Goal: Information Seeking & Learning: Learn about a topic

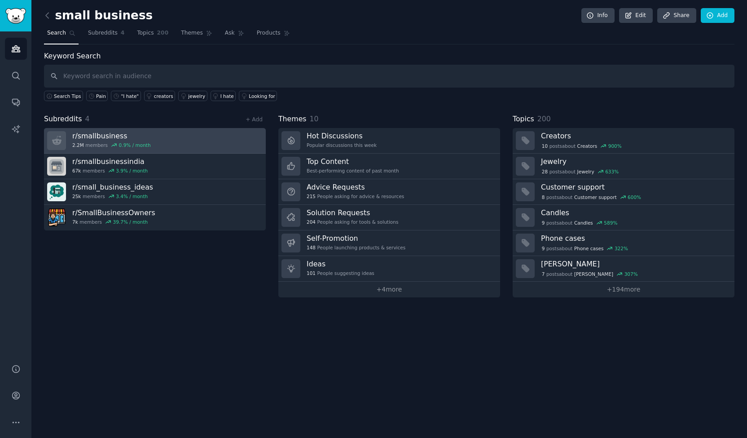
click at [202, 141] on link "r/ smallbusiness 2.2M members 0.9 % / month" at bounding box center [155, 141] width 222 height 26
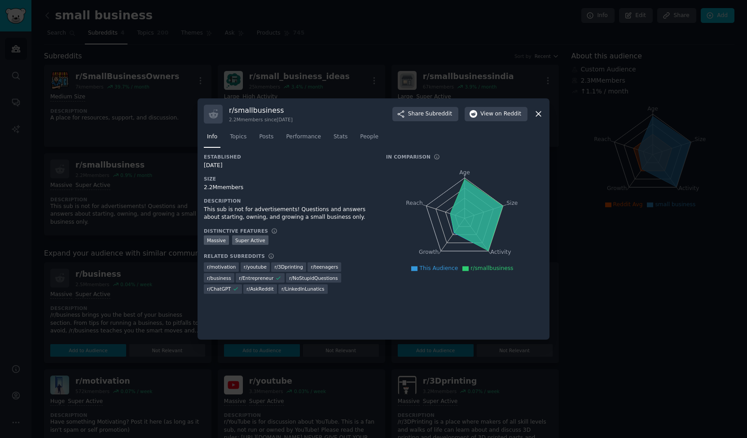
click at [537, 116] on icon at bounding box center [538, 113] width 9 height 9
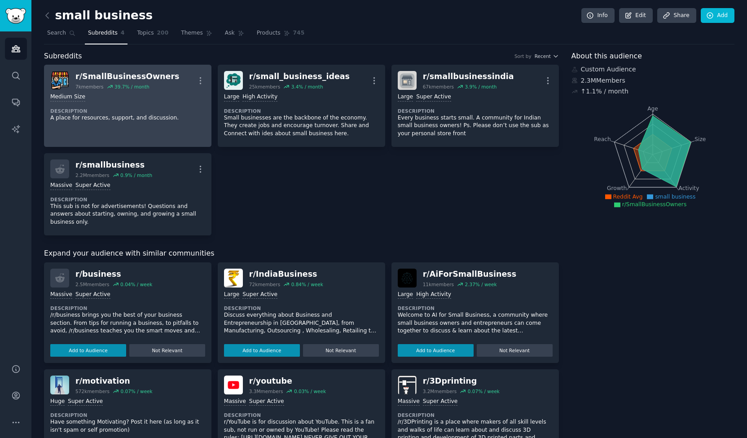
click at [102, 104] on div "Medium Size Description A place for resources, support, and discussion." at bounding box center [127, 107] width 155 height 35
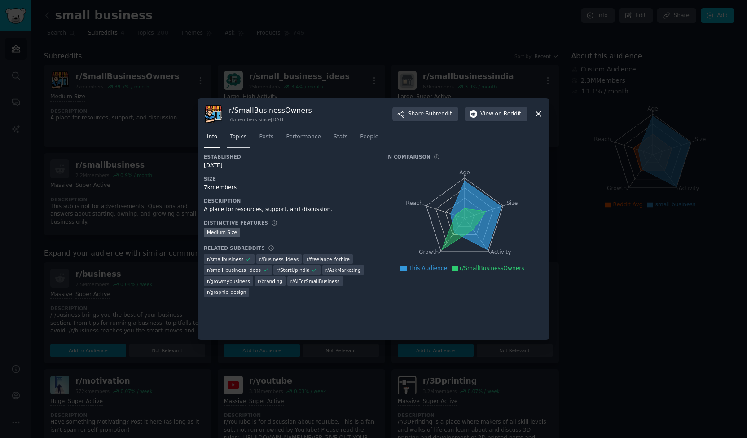
click at [238, 136] on span "Topics" at bounding box center [238, 137] width 17 height 8
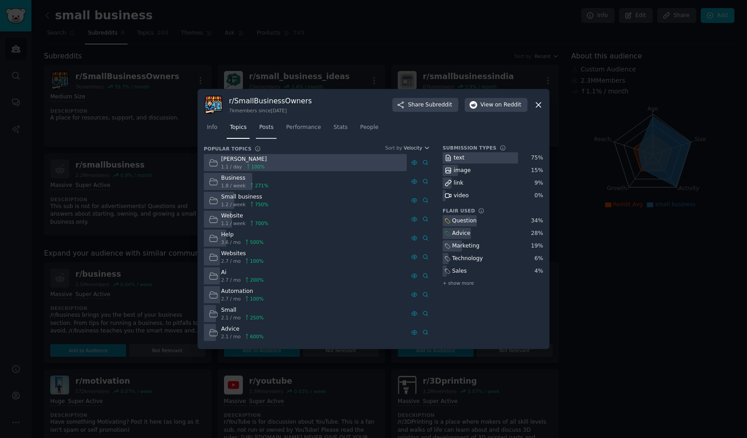
click at [263, 133] on link "Posts" at bounding box center [266, 129] width 21 height 18
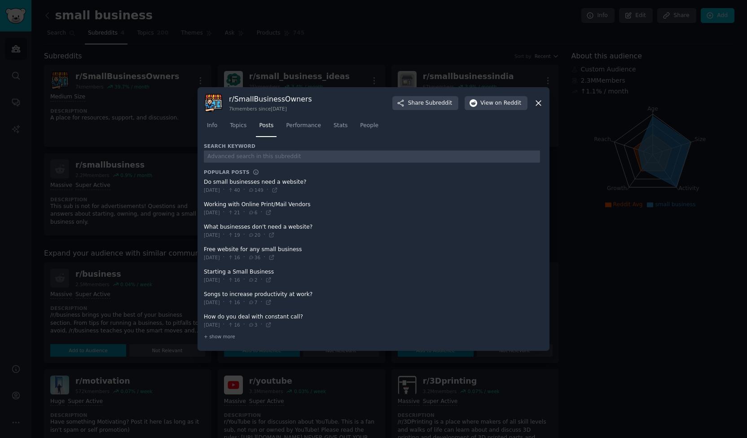
click at [541, 104] on icon at bounding box center [538, 102] width 9 height 9
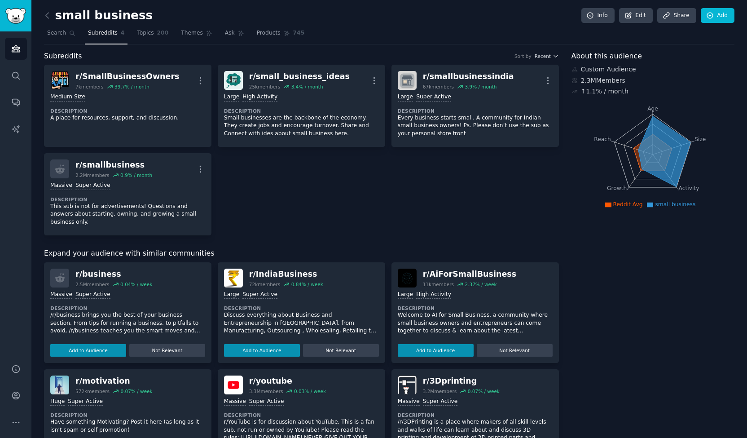
click at [53, 14] on link at bounding box center [49, 16] width 11 height 14
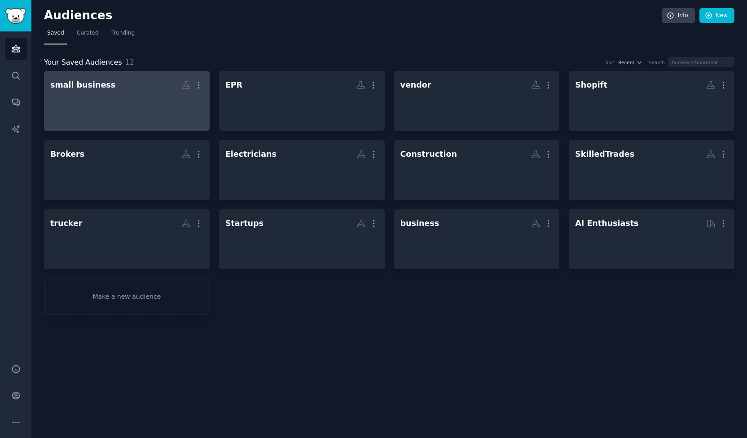
click at [131, 99] on div at bounding box center [126, 108] width 153 height 31
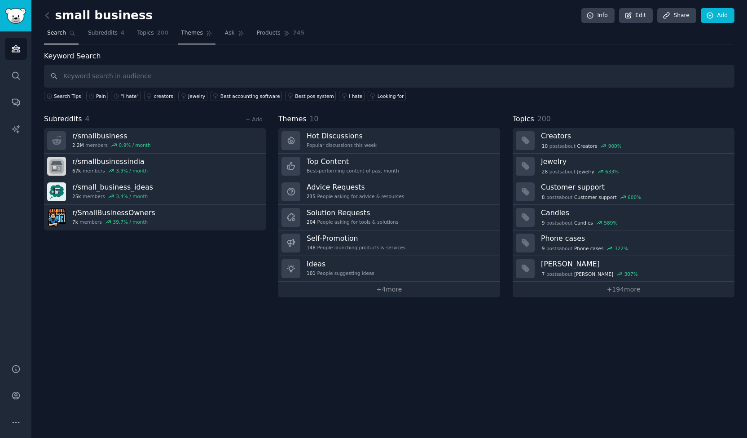
click at [184, 31] on span "Themes" at bounding box center [192, 33] width 22 height 8
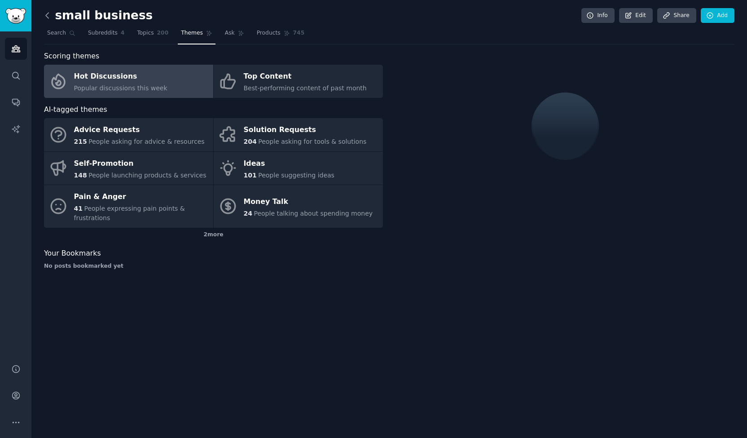
click at [46, 16] on icon at bounding box center [47, 15] width 3 height 5
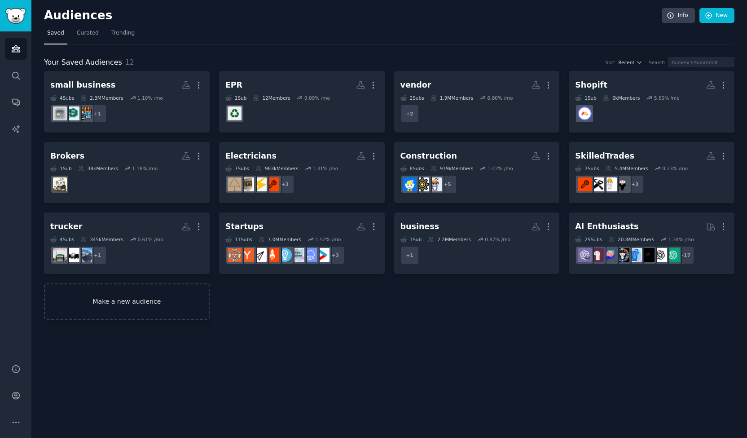
click at [165, 304] on link "Make a new audience" at bounding box center [127, 301] width 166 height 36
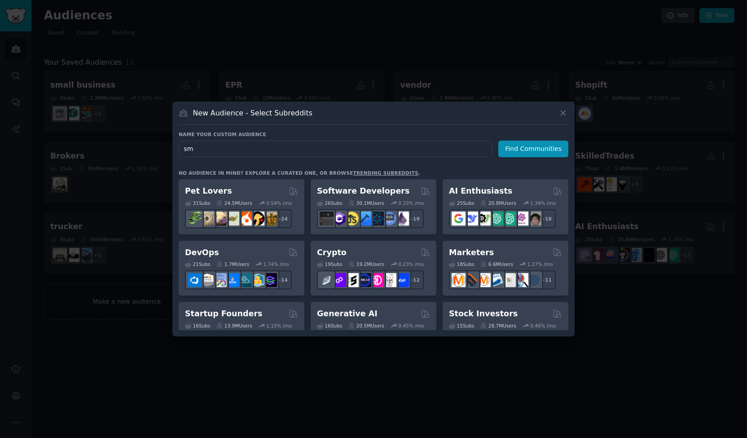
type input "s"
click at [562, 111] on icon at bounding box center [563, 112] width 9 height 9
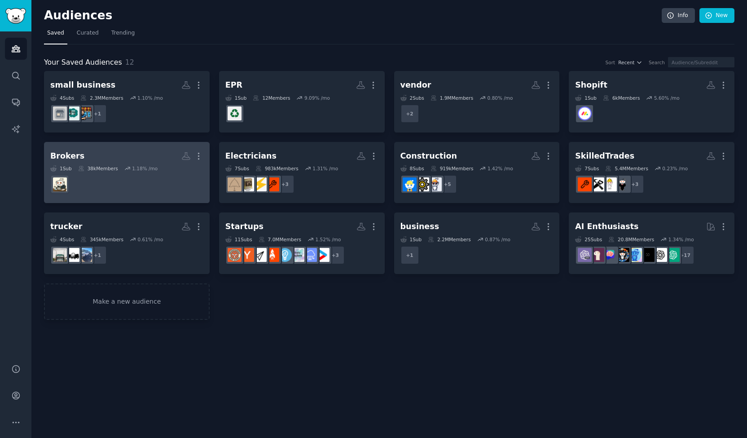
click at [145, 177] on dd at bounding box center [126, 184] width 153 height 25
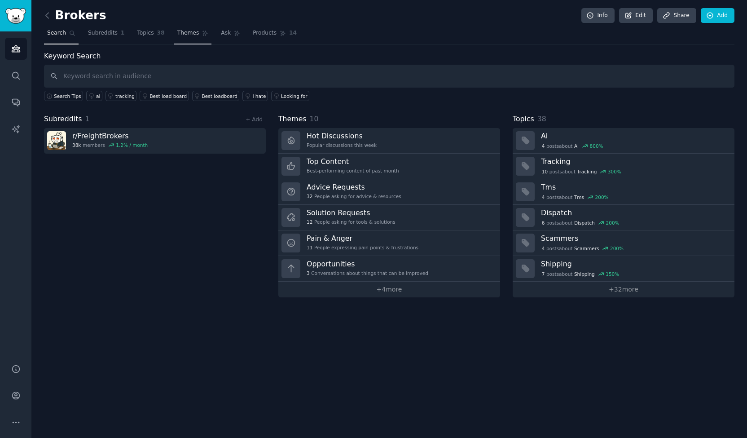
click at [177, 36] on span "Themes" at bounding box center [188, 33] width 22 height 8
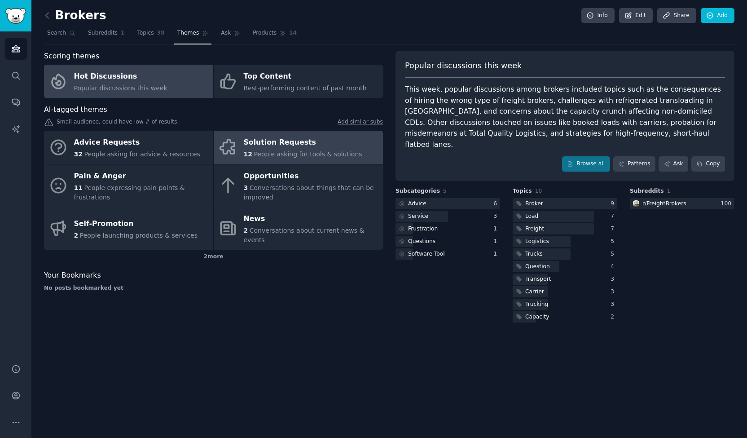
click at [279, 148] on div "Solution Requests" at bounding box center [303, 143] width 119 height 14
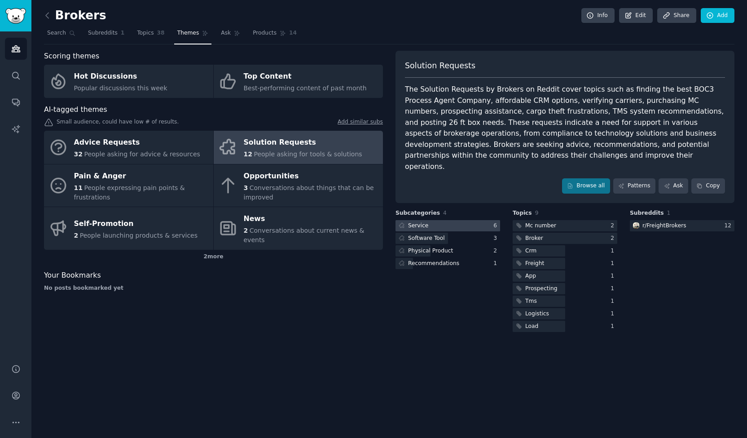
click at [459, 220] on div at bounding box center [448, 225] width 105 height 11
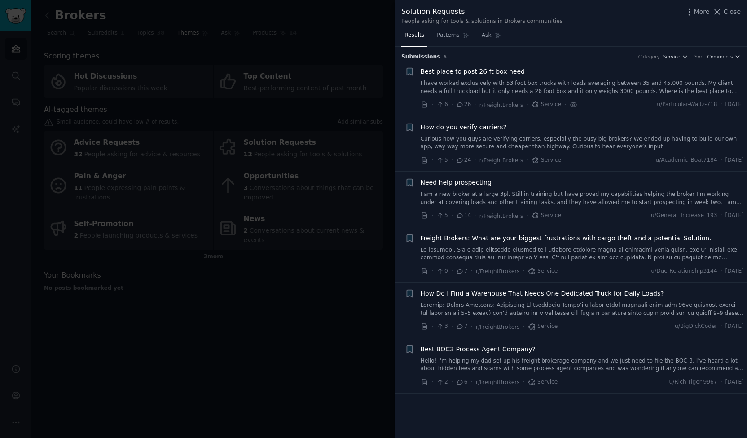
click at [297, 369] on div at bounding box center [373, 219] width 747 height 438
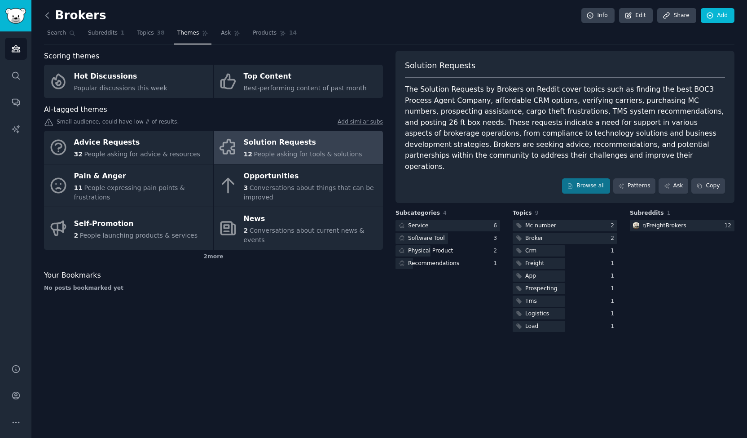
click at [49, 17] on icon at bounding box center [47, 15] width 9 height 9
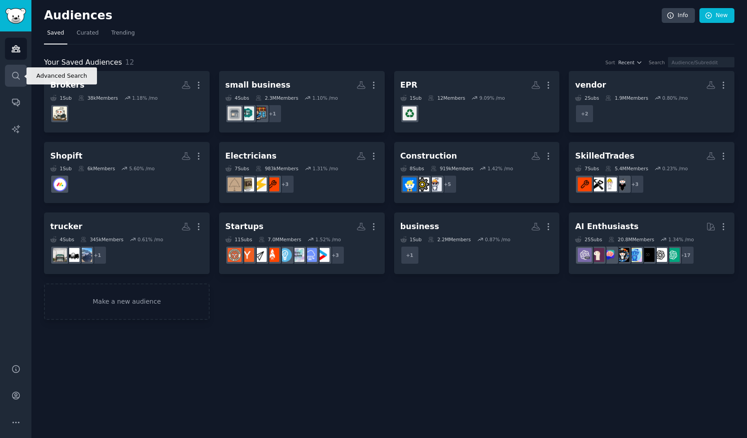
click at [20, 79] on icon "Sidebar" at bounding box center [15, 75] width 9 height 9
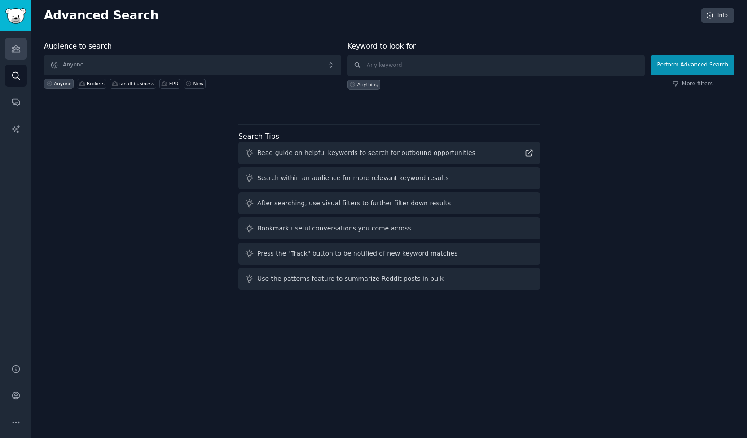
click at [9, 46] on link "Audiences" at bounding box center [16, 49] width 22 height 22
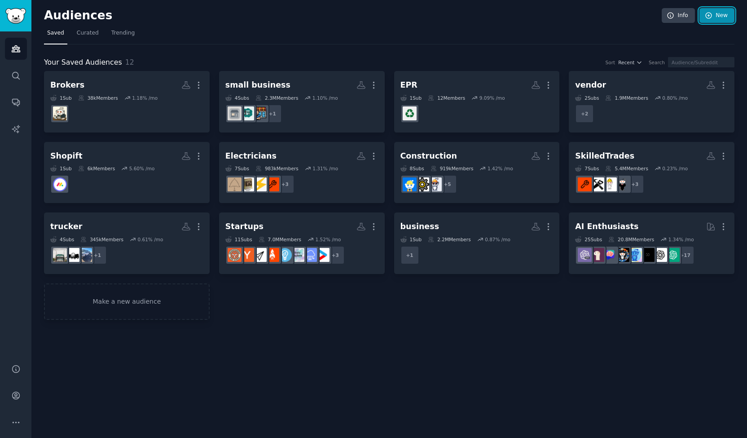
click at [715, 18] on link "New" at bounding box center [717, 15] width 35 height 15
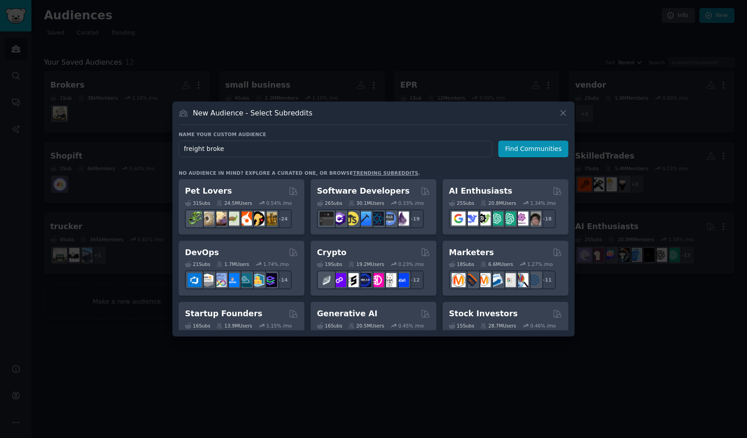
type input "freight broker"
click button "Find Communities" at bounding box center [533, 149] width 70 height 17
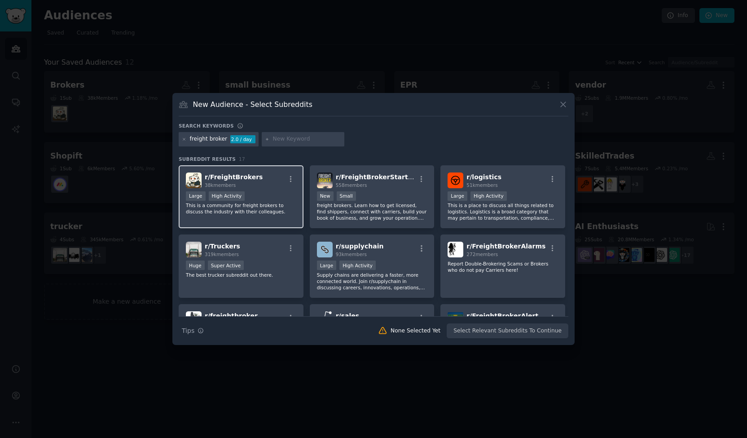
click at [289, 212] on p "This is a community for freight brokers to discuss the industry with their coll…" at bounding box center [241, 208] width 110 height 13
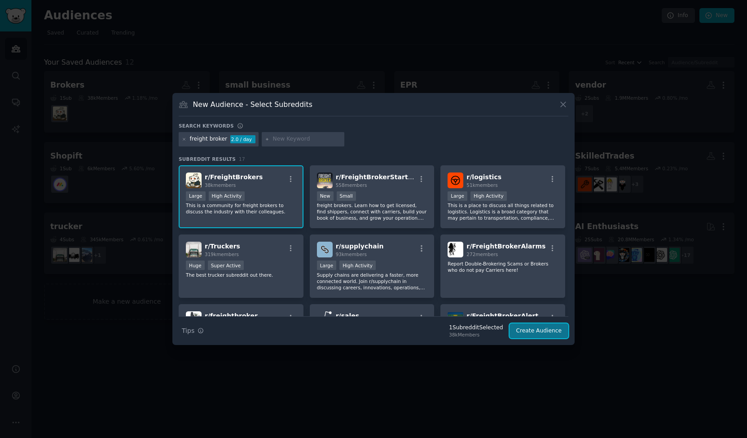
click at [534, 329] on button "Create Audience" at bounding box center [539, 330] width 59 height 15
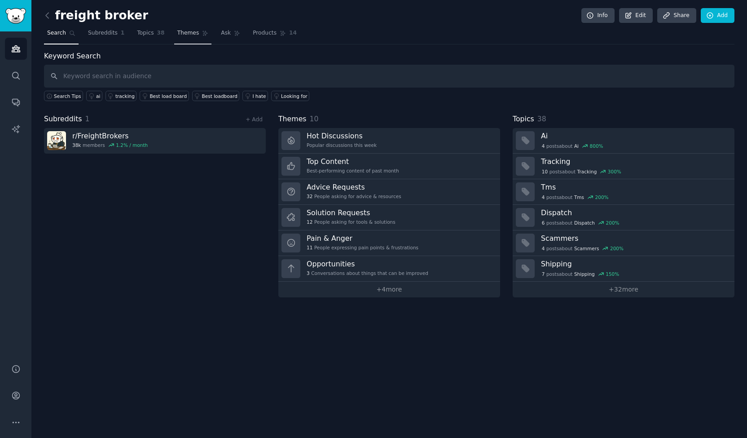
click at [178, 36] on span "Themes" at bounding box center [188, 33] width 22 height 8
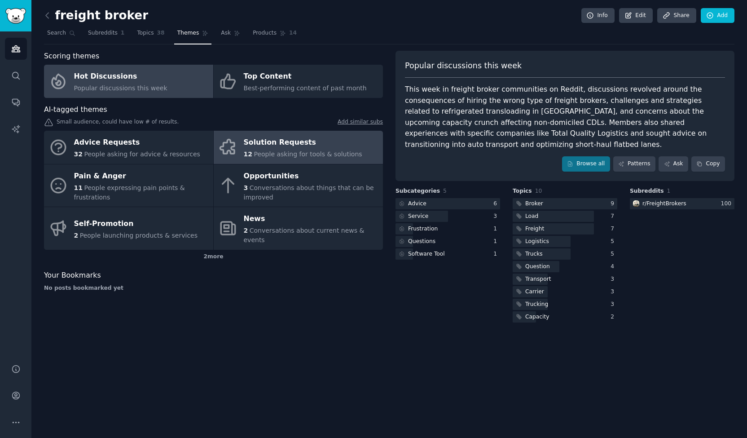
click at [289, 152] on span "People asking for tools & solutions" at bounding box center [308, 153] width 108 height 7
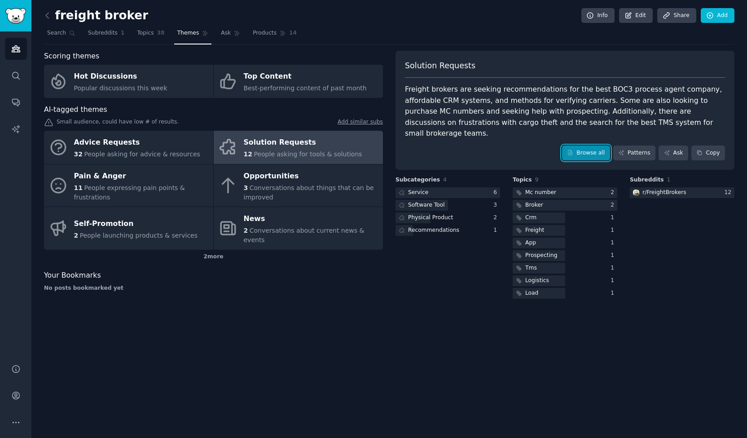
click at [597, 145] on link "Browse all" at bounding box center [586, 152] width 48 height 15
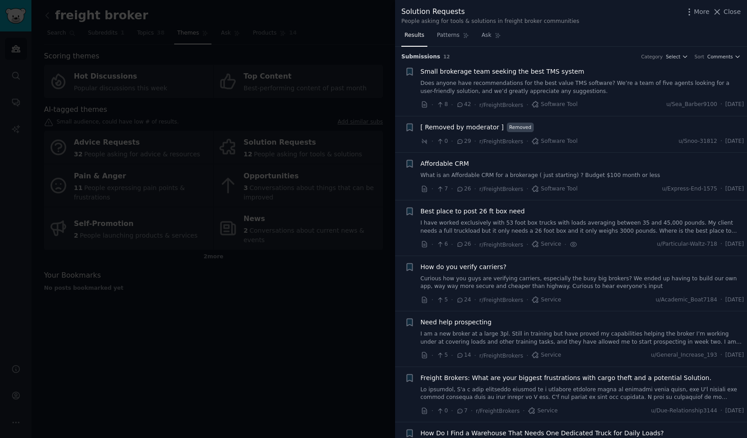
click at [552, 83] on link "Does anyone have recommendations for the best value TMS software? We’re a team …" at bounding box center [583, 87] width 324 height 16
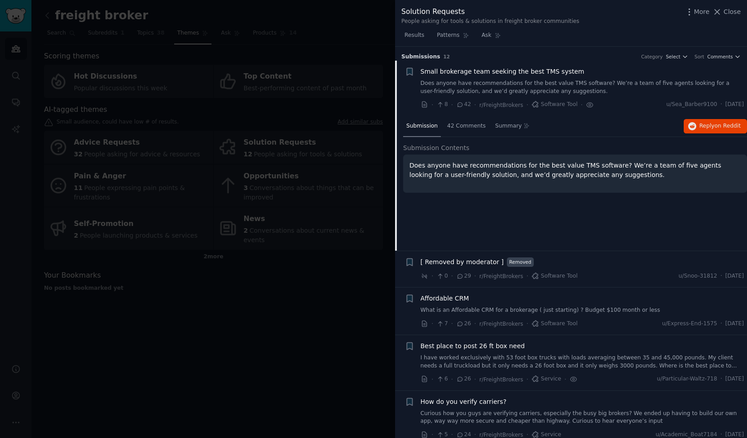
scroll to position [14, 0]
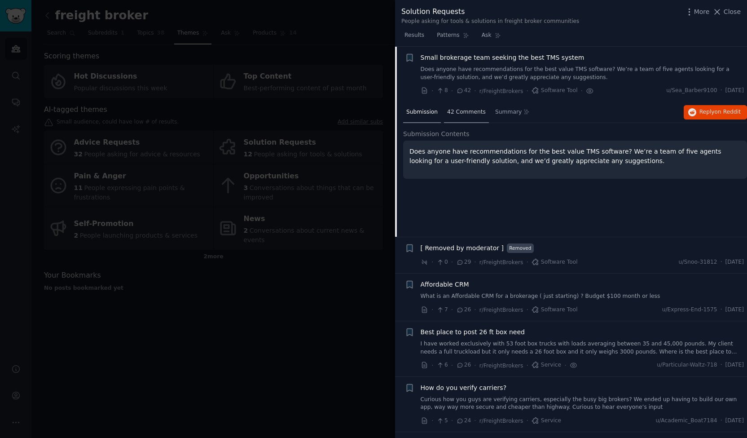
click at [464, 113] on span "42 Comments" at bounding box center [466, 112] width 39 height 8
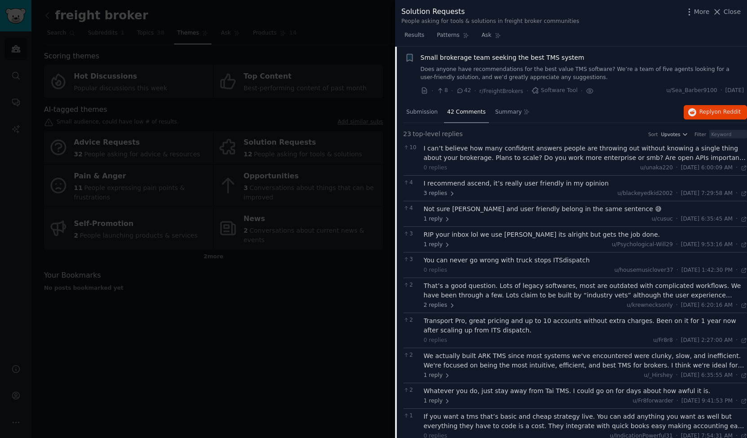
click at [647, 154] on div "I can’t believe how many confident answers people are throwing out without know…" at bounding box center [586, 153] width 324 height 19
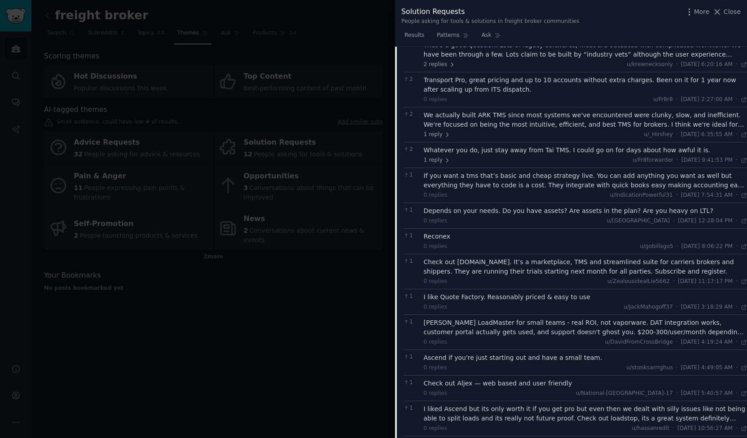
scroll to position [286, 0]
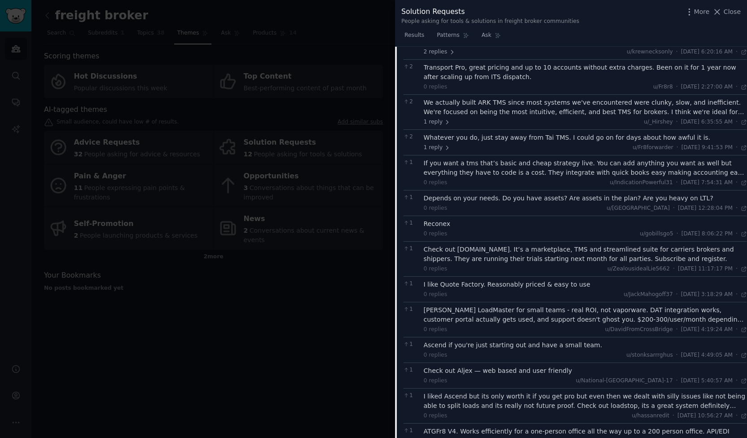
click at [350, 372] on div at bounding box center [373, 219] width 747 height 438
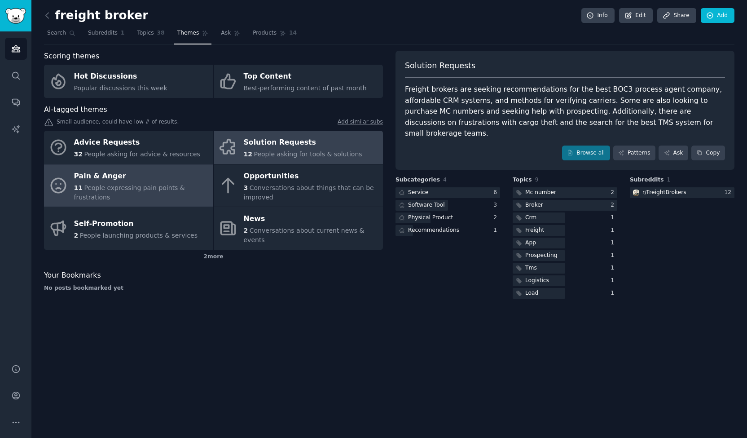
click at [162, 183] on div "Pain & Anger" at bounding box center [141, 176] width 135 height 14
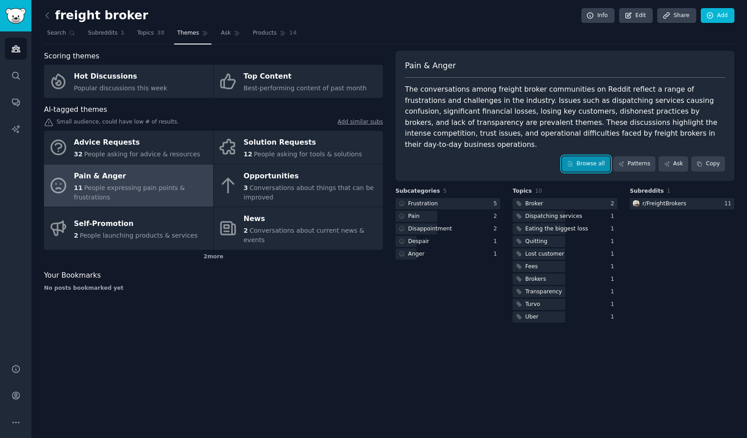
click at [590, 156] on link "Browse all" at bounding box center [586, 163] width 48 height 15
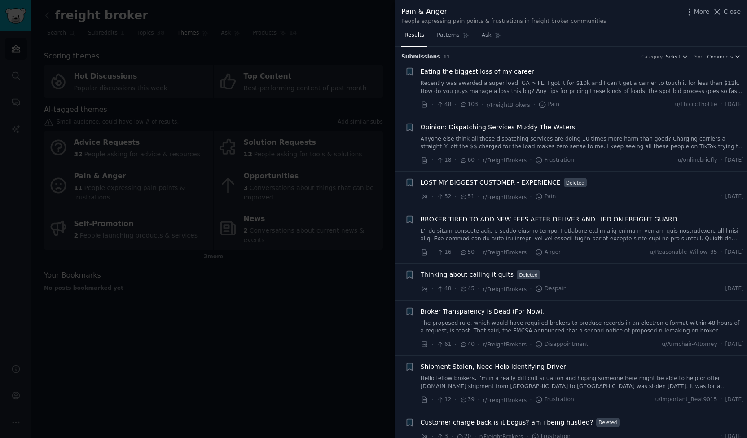
click at [513, 308] on span "Broker Transparency is Dead (For Now)." at bounding box center [483, 311] width 124 height 9
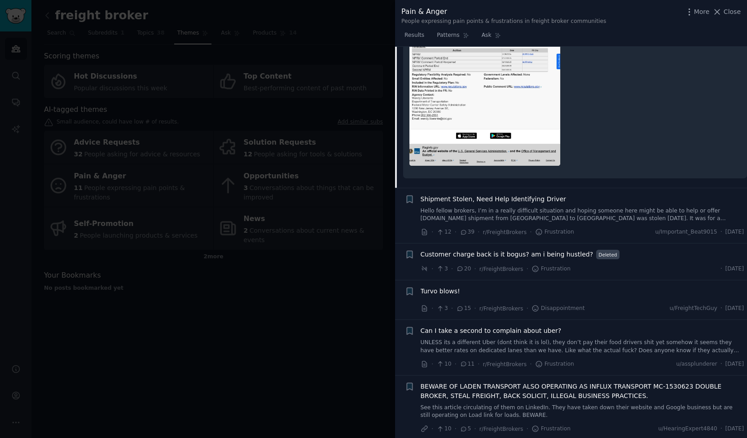
click at [310, 335] on div at bounding box center [373, 219] width 747 height 438
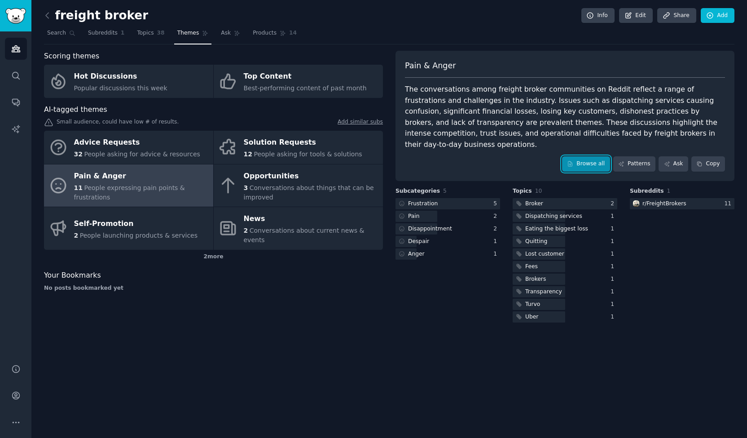
click at [586, 156] on link "Browse all" at bounding box center [586, 163] width 48 height 15
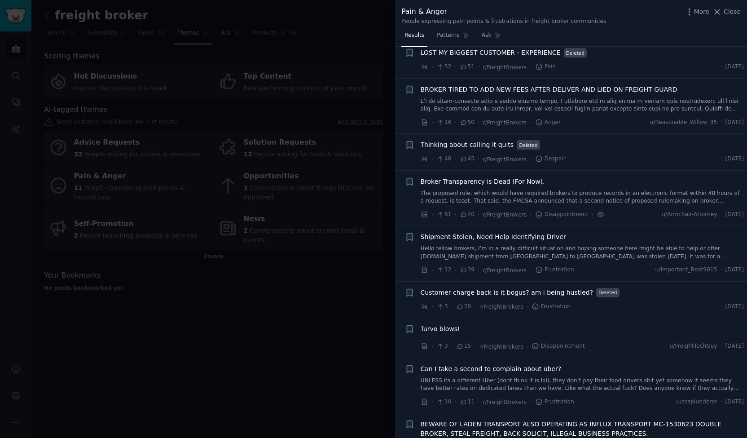
scroll to position [168, 0]
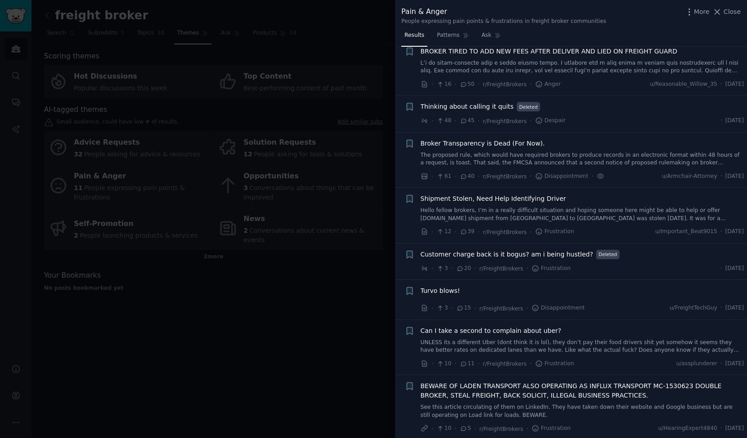
click at [146, 370] on div at bounding box center [373, 219] width 747 height 438
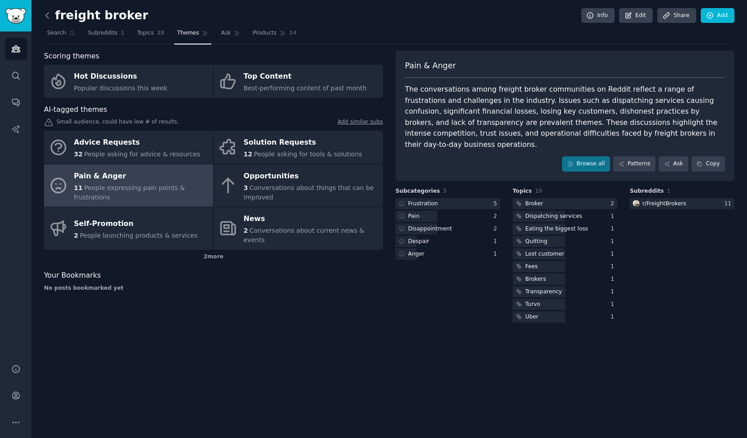
click at [45, 13] on icon at bounding box center [47, 15] width 9 height 9
